Goal: Transaction & Acquisition: Book appointment/travel/reservation

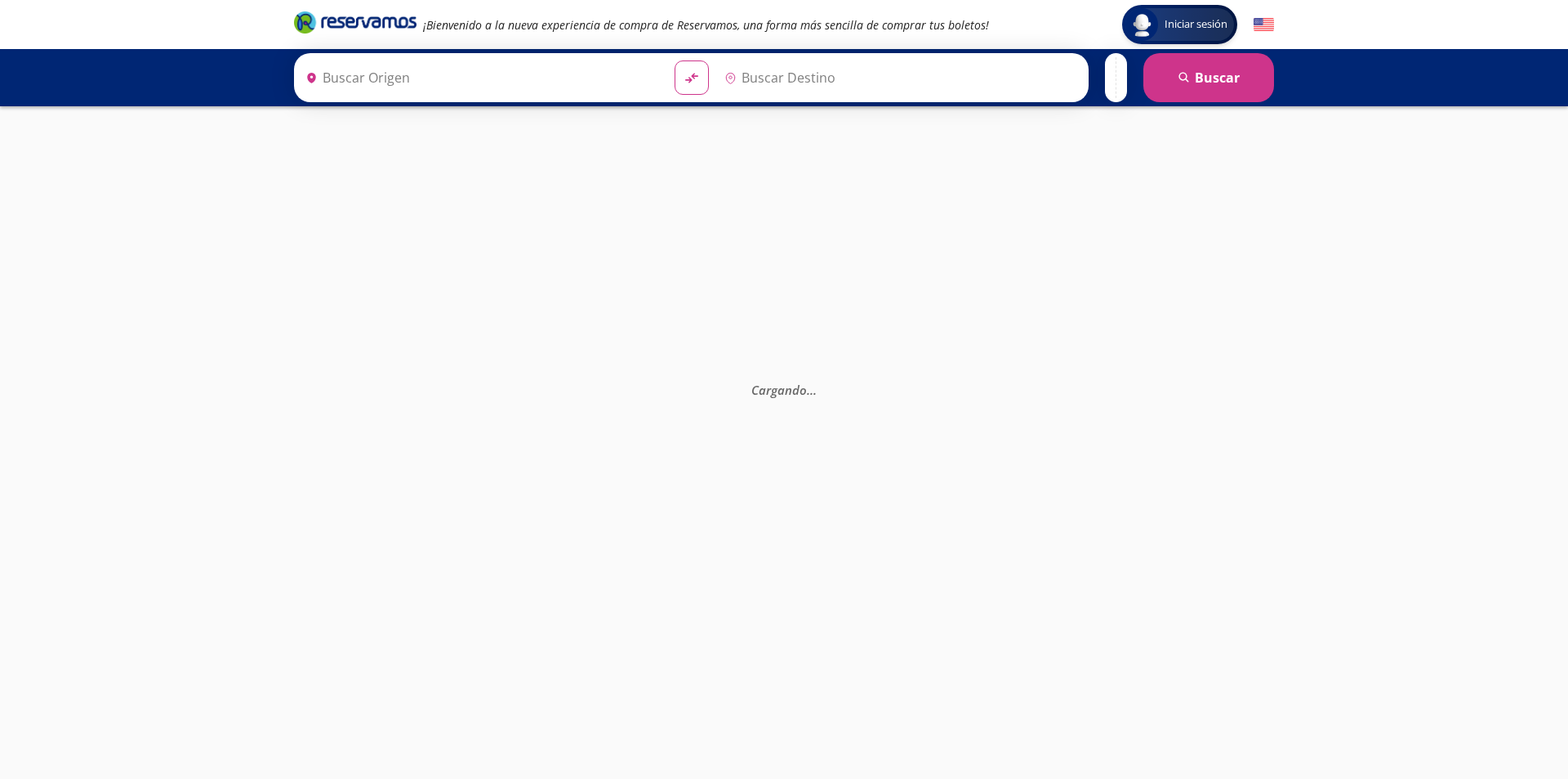
type input "[GEOGRAPHIC_DATA], [GEOGRAPHIC_DATA]"
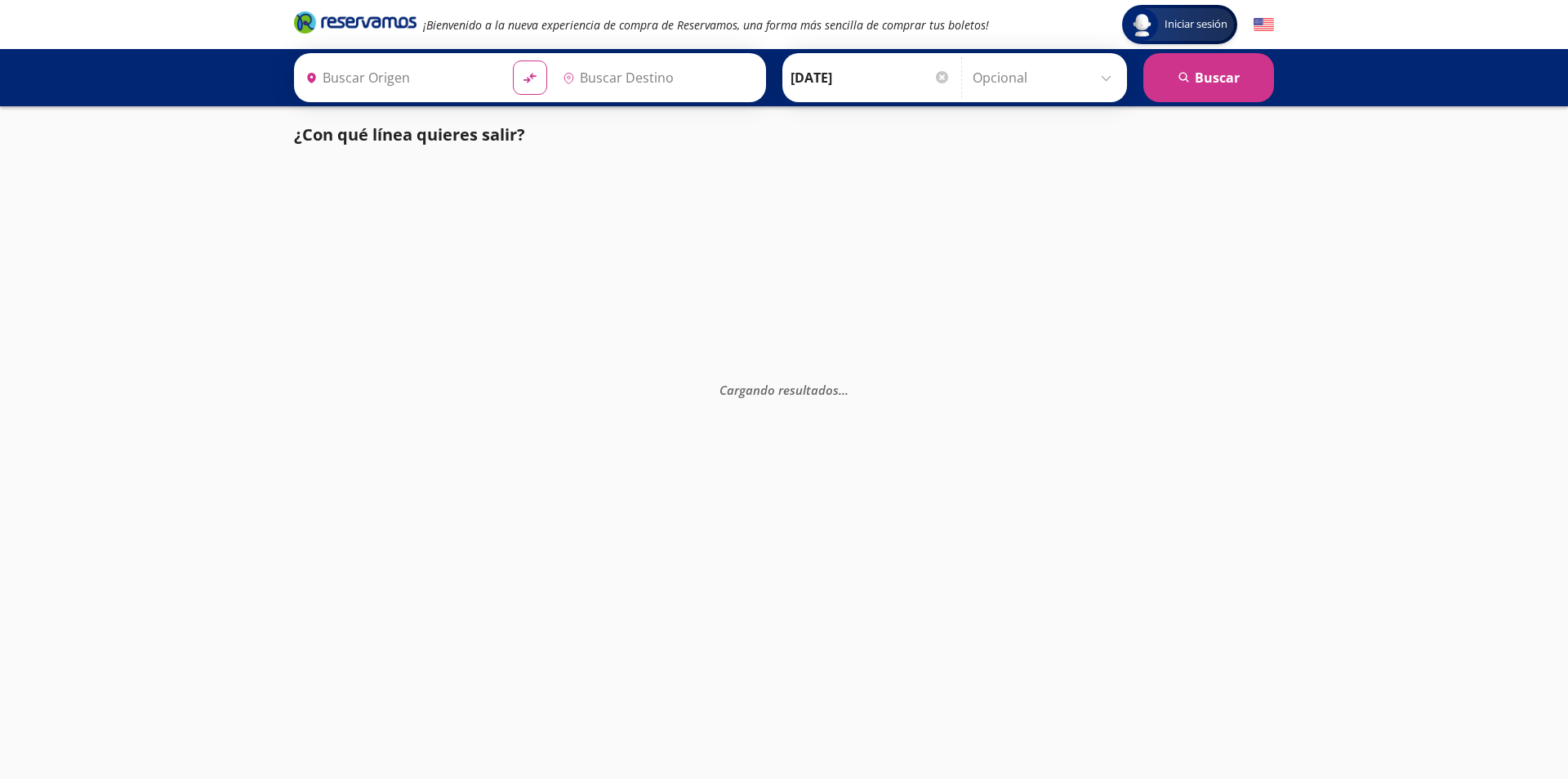
type input "[GEOGRAPHIC_DATA], [GEOGRAPHIC_DATA]"
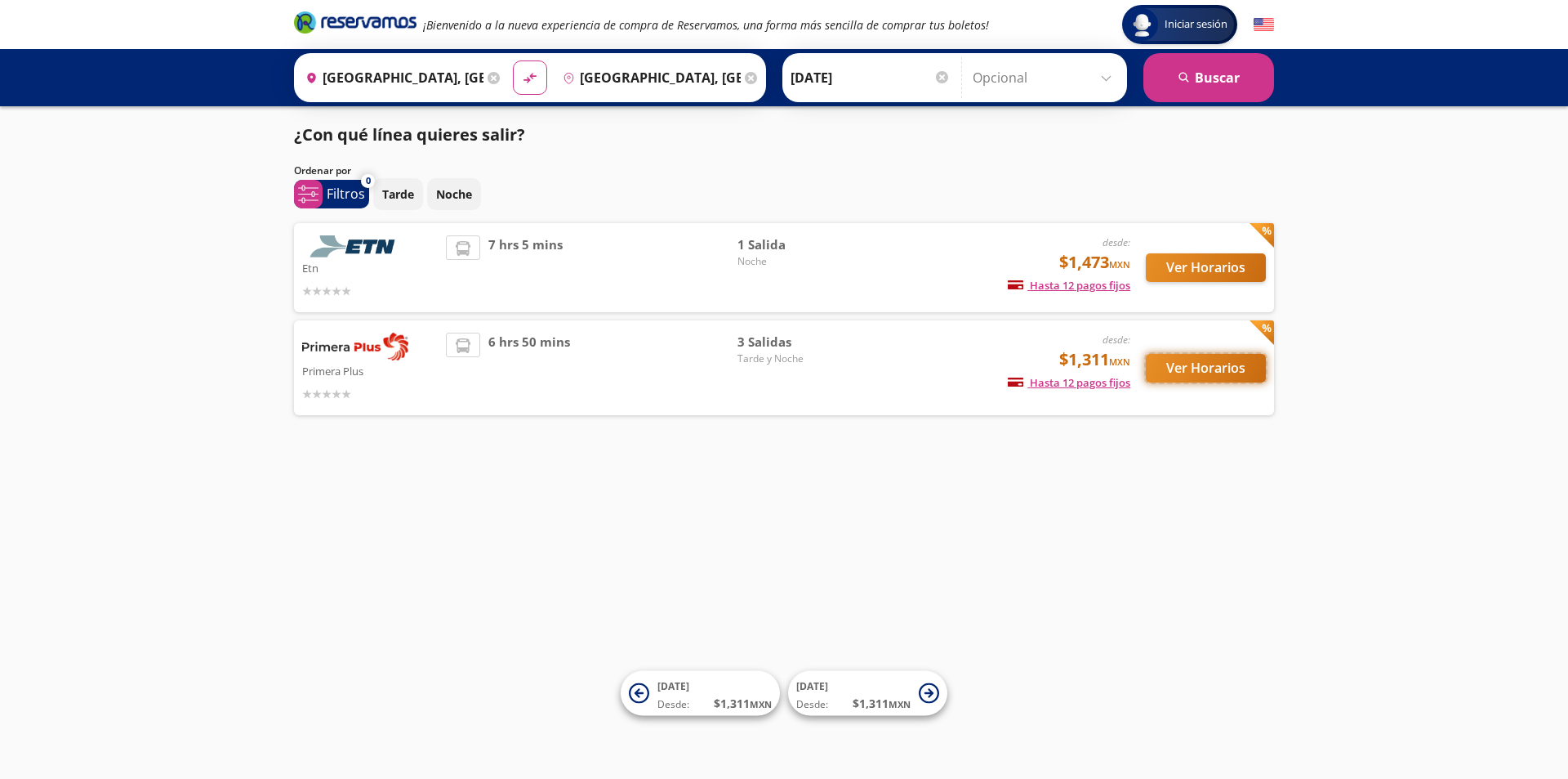
click at [1219, 368] on button "Ver Horarios" at bounding box center [1206, 368] width 120 height 29
